Goal: Navigation & Orientation: Find specific page/section

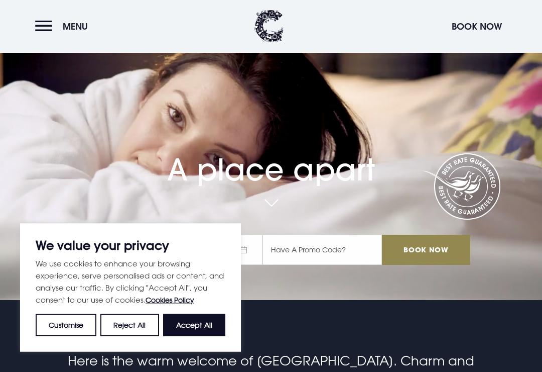
scroll to position [70, 0]
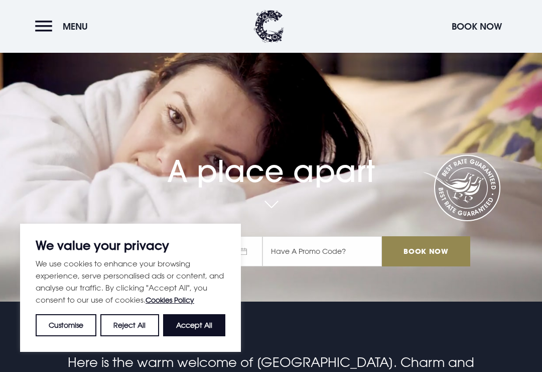
click at [210, 336] on button "Accept All" at bounding box center [194, 325] width 62 height 22
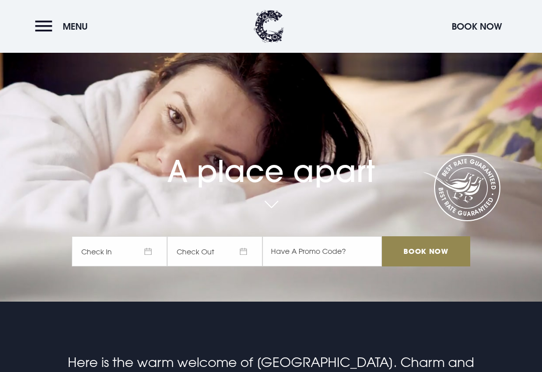
checkbox input "true"
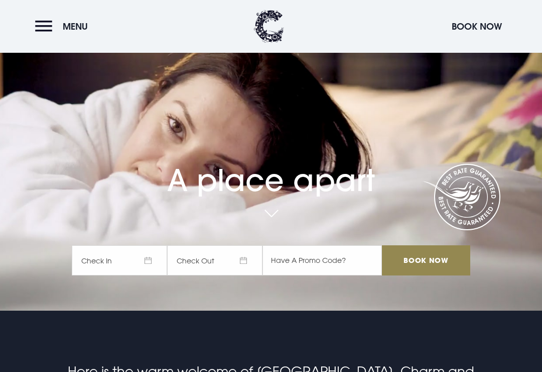
scroll to position [0, 0]
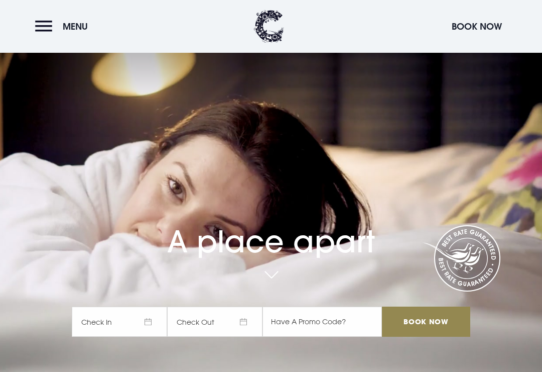
click at [39, 28] on button "Menu" at bounding box center [64, 27] width 58 height 22
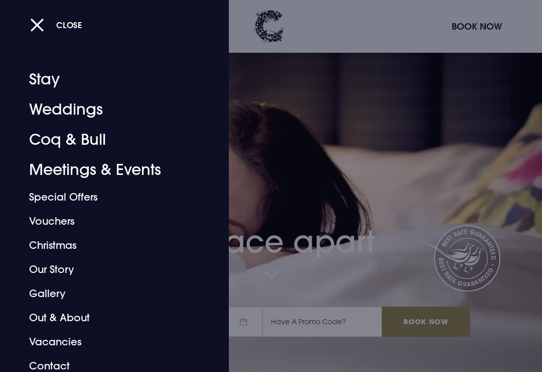
click at [1, 225] on div "Close Stay Weddings Coq & Bull Meetings & Events Special Offers Vouchers Christ…" at bounding box center [114, 186] width 229 height 372
click at [55, 196] on link "Special Offers" at bounding box center [107, 197] width 157 height 24
